Goal: Navigation & Orientation: Find specific page/section

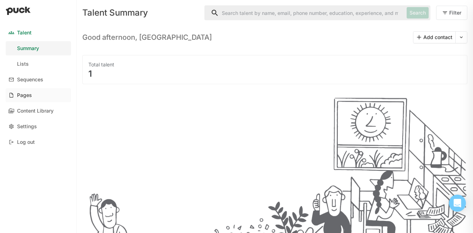
click at [39, 96] on link "Pages" at bounding box center [38, 95] width 65 height 14
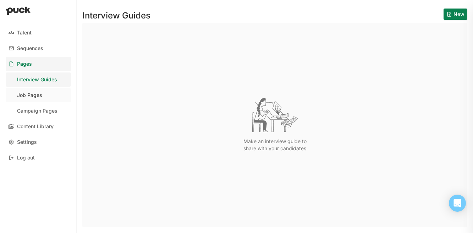
click at [33, 98] on link "Job Pages" at bounding box center [38, 95] width 65 height 14
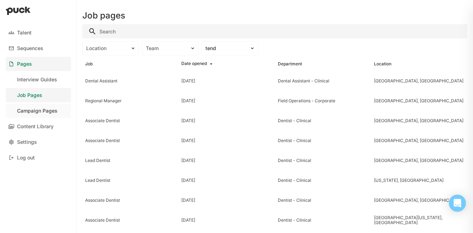
click at [40, 109] on div "Campaign Pages" at bounding box center [37, 111] width 40 height 6
